Goal: Find specific page/section: Find specific page/section

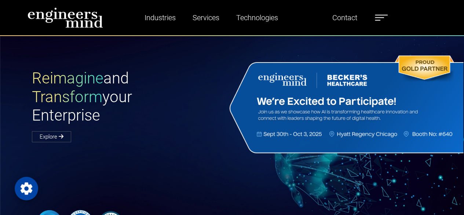
drag, startPoint x: 398, startPoint y: 14, endPoint x: 383, endPoint y: 15, distance: 14.4
click at [383, 15] on div "Industries Financial Services Healthcare Manufacturing Services Digital Transfo…" at bounding box center [232, 17] width 419 height 21
click at [383, 15] on label at bounding box center [381, 18] width 13 height 10
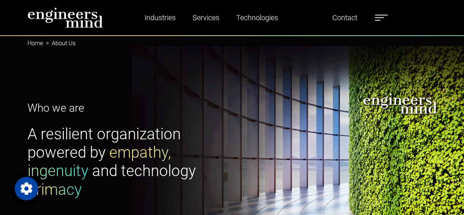
type input "*********"
select select "*****"
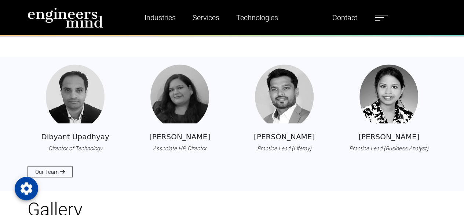
scroll to position [644, 0]
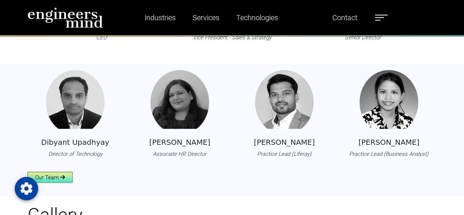
click at [49, 174] on link "Our Team" at bounding box center [50, 176] width 45 height 11
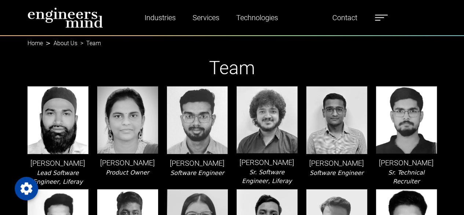
type input "*********"
select select "*****"
type input "*********"
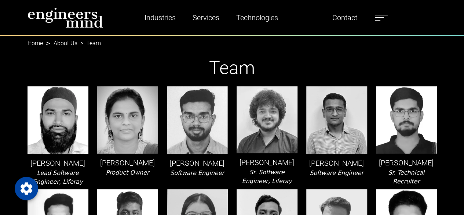
select select "*****"
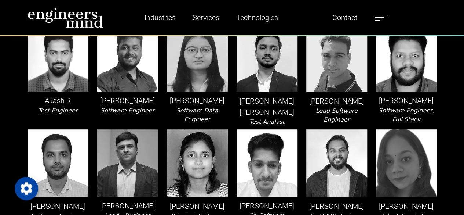
scroll to position [156, 0]
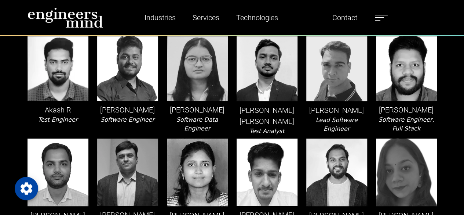
drag, startPoint x: 398, startPoint y: 76, endPoint x: 430, endPoint y: 75, distance: 32.3
click at [430, 75] on img at bounding box center [406, 67] width 61 height 68
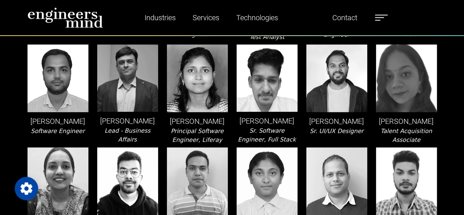
scroll to position [265, 0]
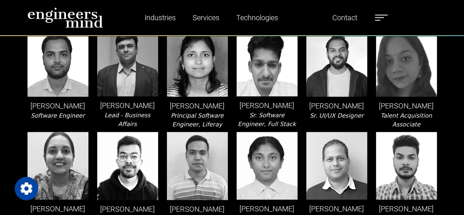
click at [433, 57] on img at bounding box center [406, 63] width 61 height 68
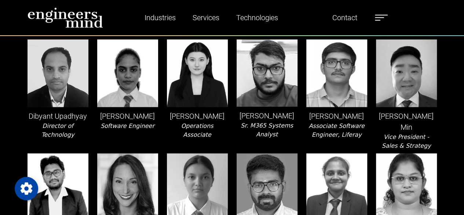
scroll to position [466, 0]
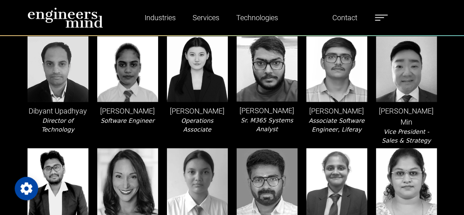
drag, startPoint x: 396, startPoint y: 94, endPoint x: 427, endPoint y: 88, distance: 31.0
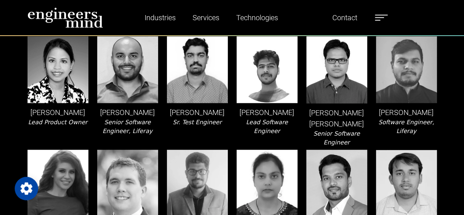
scroll to position [692, 0]
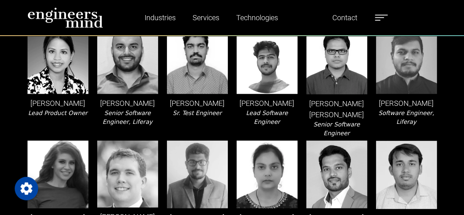
drag, startPoint x: 411, startPoint y: 84, endPoint x: 426, endPoint y: 93, distance: 17.1
drag, startPoint x: 148, startPoint y: 108, endPoint x: 112, endPoint y: 85, distance: 42.8
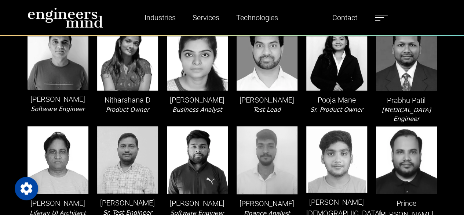
scroll to position [919, 0]
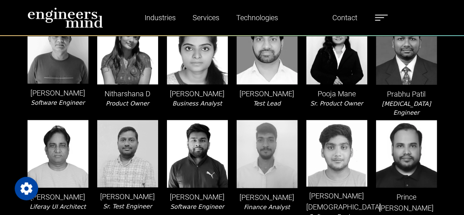
drag, startPoint x: 319, startPoint y: 91, endPoint x: 270, endPoint y: 96, distance: 49.1
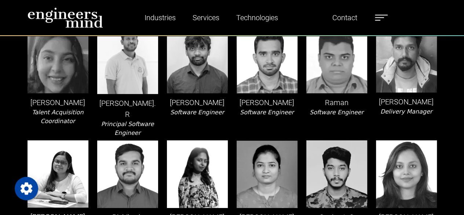
scroll to position [1121, 0]
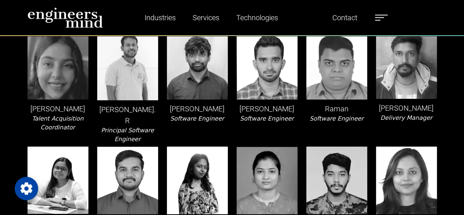
drag, startPoint x: 324, startPoint y: 105, endPoint x: 317, endPoint y: 59, distance: 46.4
drag, startPoint x: 353, startPoint y: 108, endPoint x: 176, endPoint y: 130, distance: 177.9
click at [176, 130] on div "[PERSON_NAME] Software Engineer" at bounding box center [198, 88] width 70 height 112
click at [260, 171] on img at bounding box center [267, 181] width 61 height 68
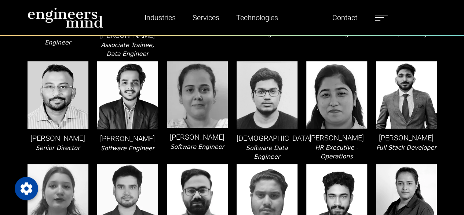
scroll to position [1324, 0]
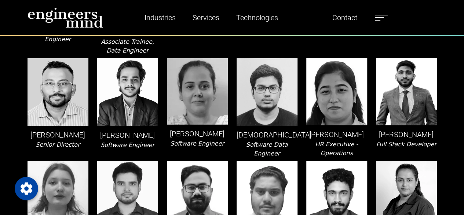
drag, startPoint x: 310, startPoint y: 103, endPoint x: 436, endPoint y: 89, distance: 127.1
click at [436, 89] on img at bounding box center [406, 91] width 61 height 67
click at [112, 161] on img at bounding box center [127, 195] width 61 height 68
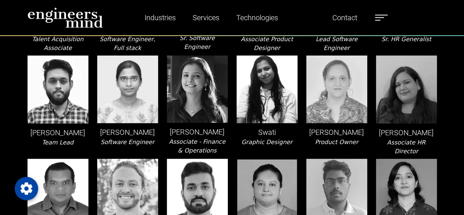
scroll to position [1535, 0]
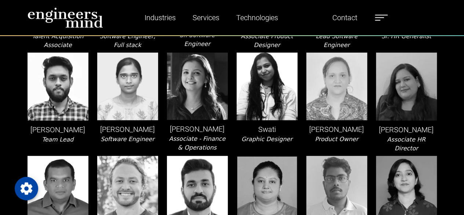
click at [260, 109] on img at bounding box center [267, 87] width 61 height 68
click at [334, 91] on img at bounding box center [337, 87] width 61 height 68
click at [251, 157] on img at bounding box center [267, 190] width 61 height 68
drag, startPoint x: 399, startPoint y: 159, endPoint x: 394, endPoint y: 200, distance: 41.4
click at [394, 200] on img at bounding box center [406, 190] width 61 height 68
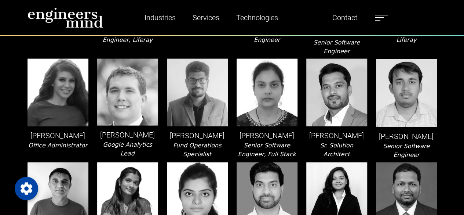
scroll to position [765, 0]
